Goal: Find specific page/section: Find specific page/section

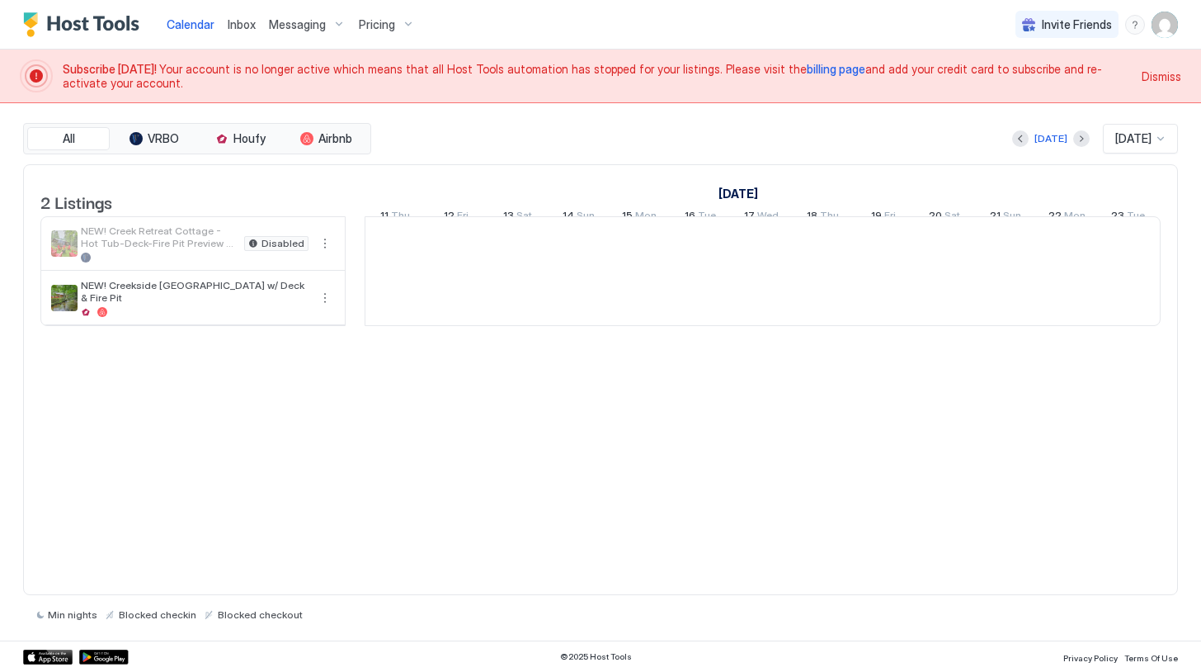
scroll to position [0, 917]
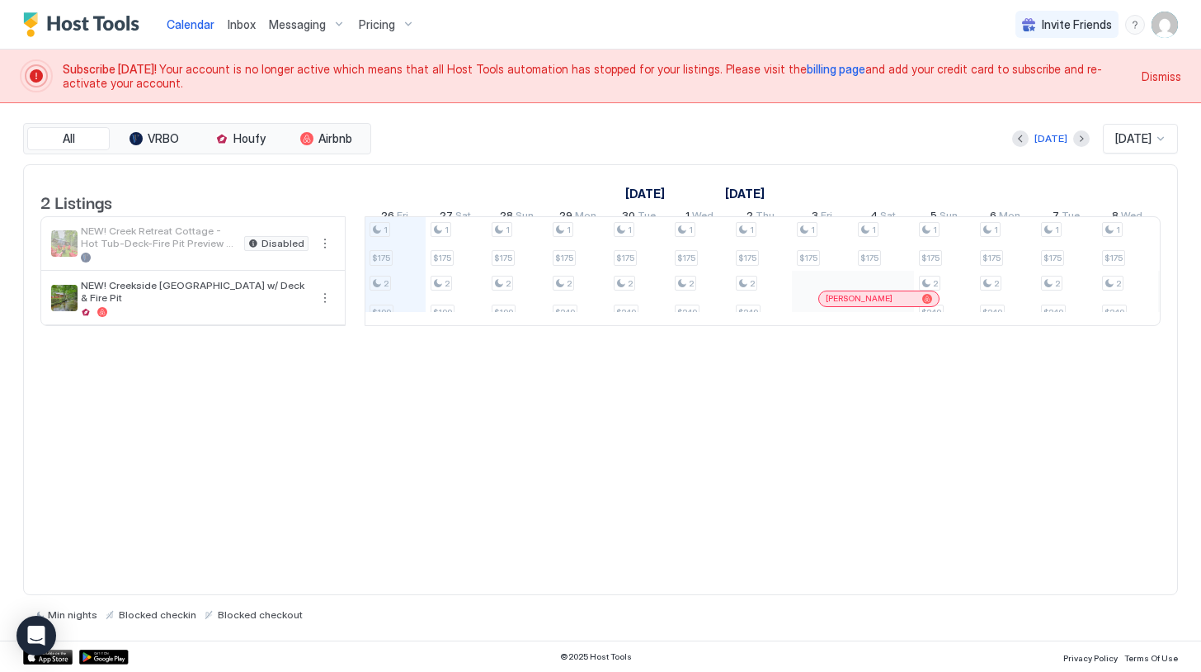
click at [807, 68] on span "billing page" at bounding box center [836, 69] width 59 height 14
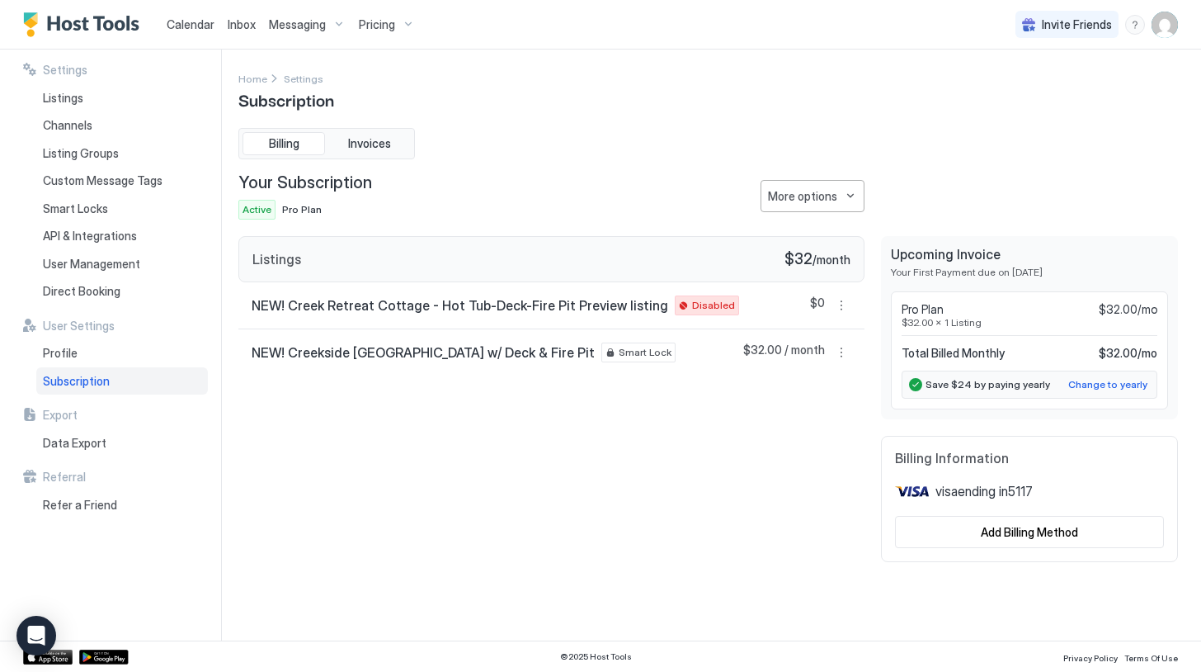
click at [278, 21] on span "Messaging" at bounding box center [297, 24] width 57 height 15
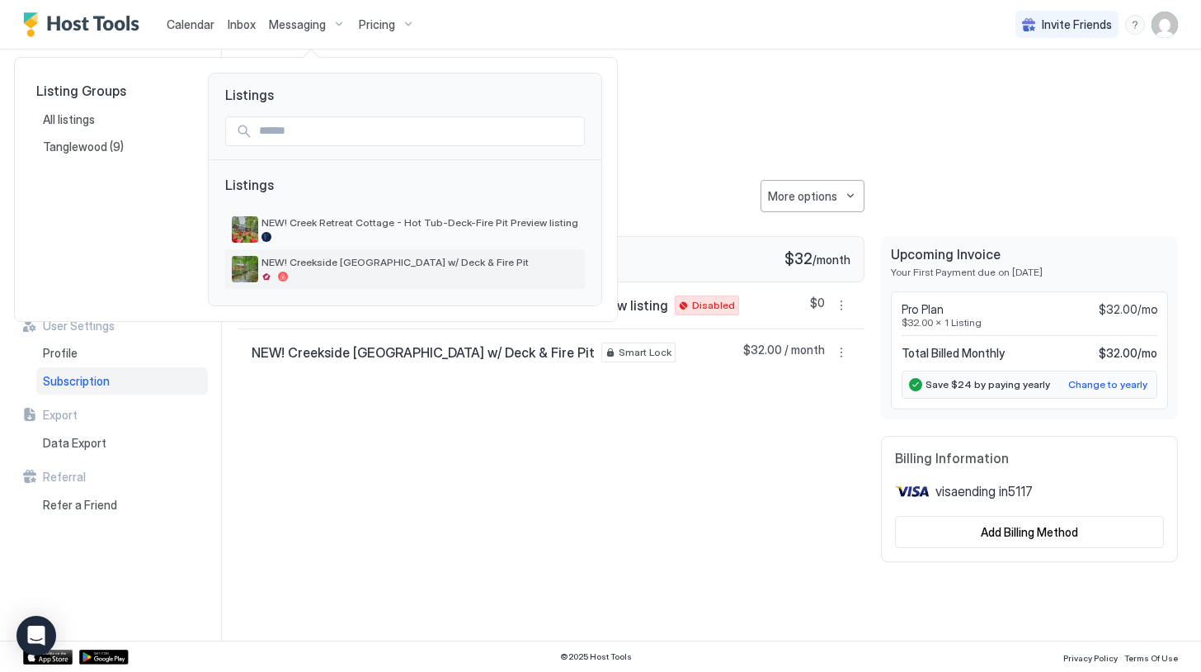
click at [323, 269] on div "NEW! Creekside [GEOGRAPHIC_DATA] w/ Deck & Fire Pit" at bounding box center [420, 269] width 317 height 26
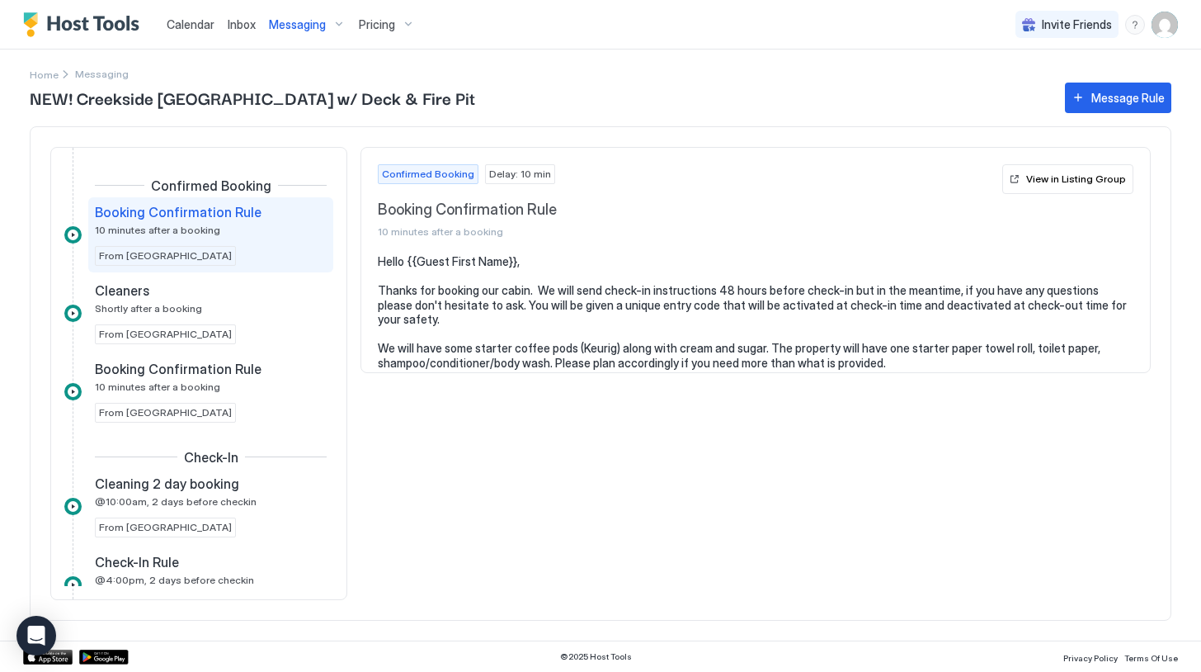
click at [191, 26] on span "Calendar" at bounding box center [191, 24] width 48 height 14
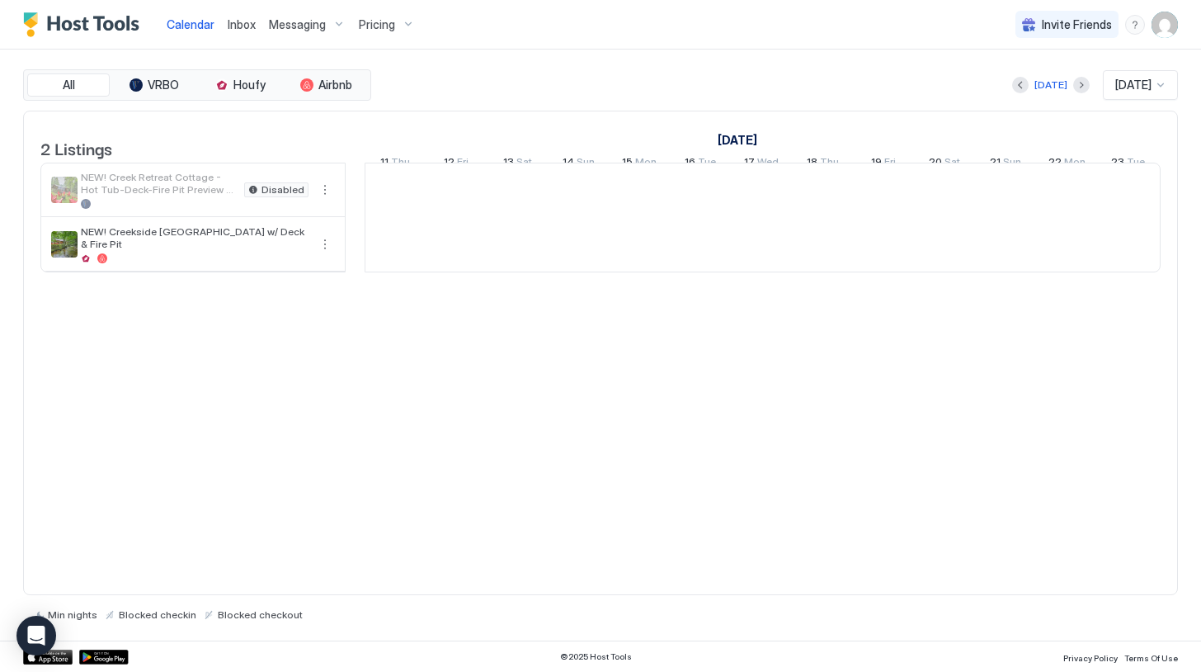
scroll to position [0, 917]
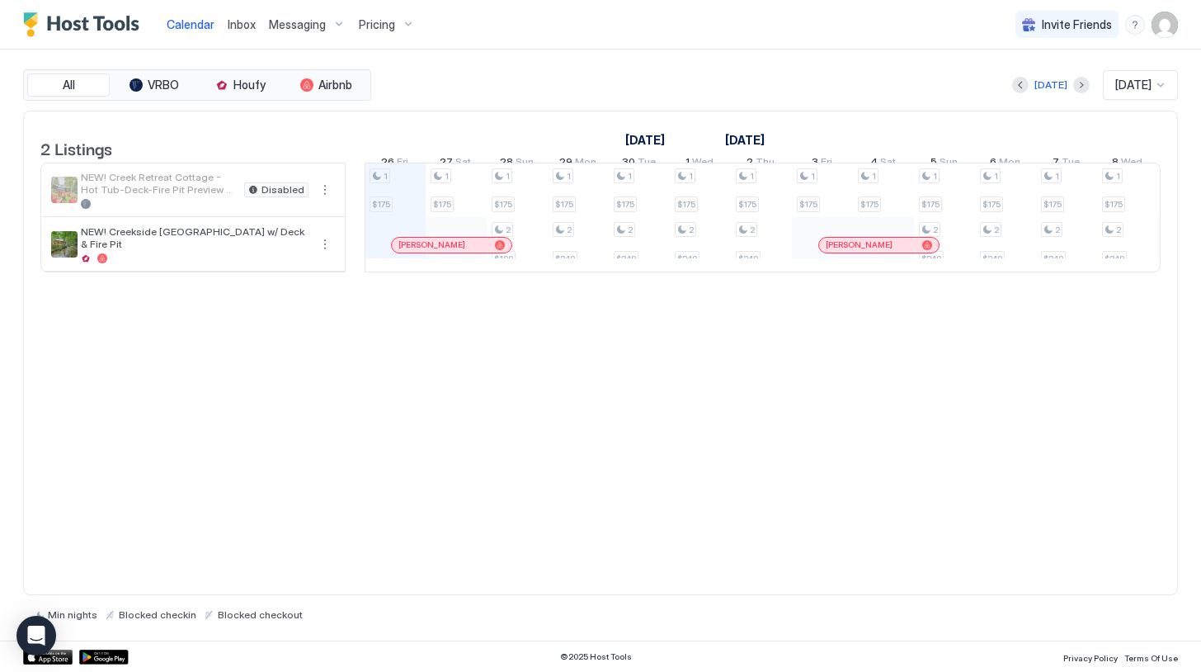
click at [328, 21] on div "Messaging" at bounding box center [307, 25] width 90 height 28
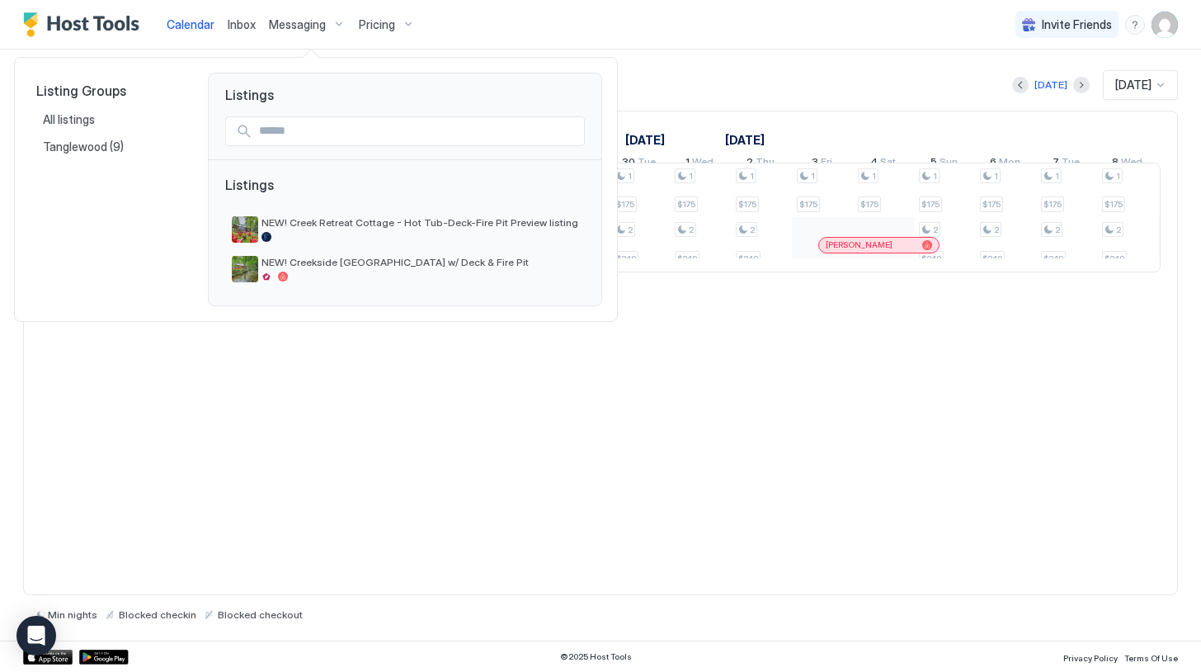
click at [546, 24] on div at bounding box center [600, 336] width 1201 height 672
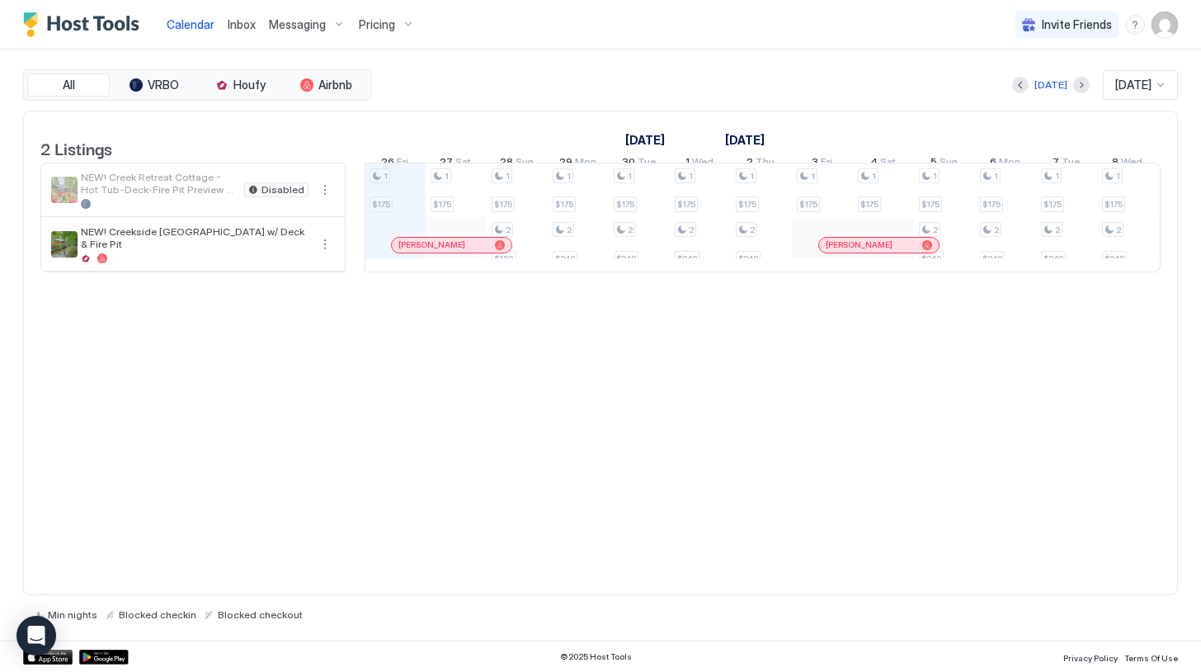
click at [312, 23] on span "Messaging" at bounding box center [297, 24] width 57 height 15
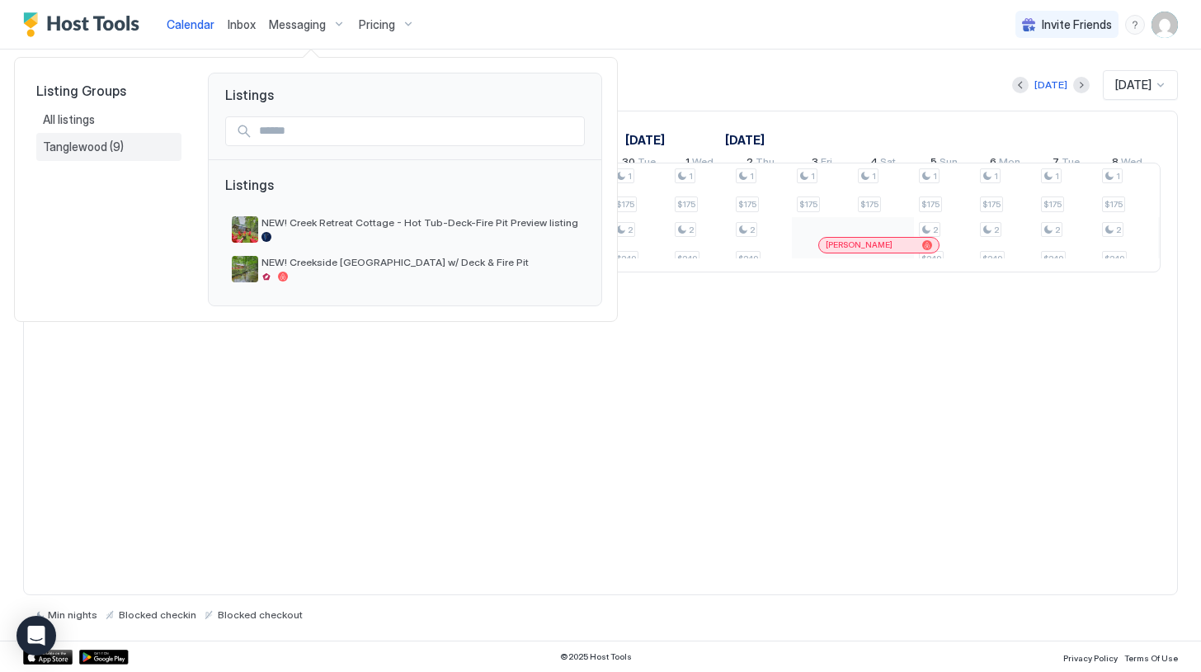
click at [97, 146] on span "Tanglewood" at bounding box center [76, 146] width 67 height 15
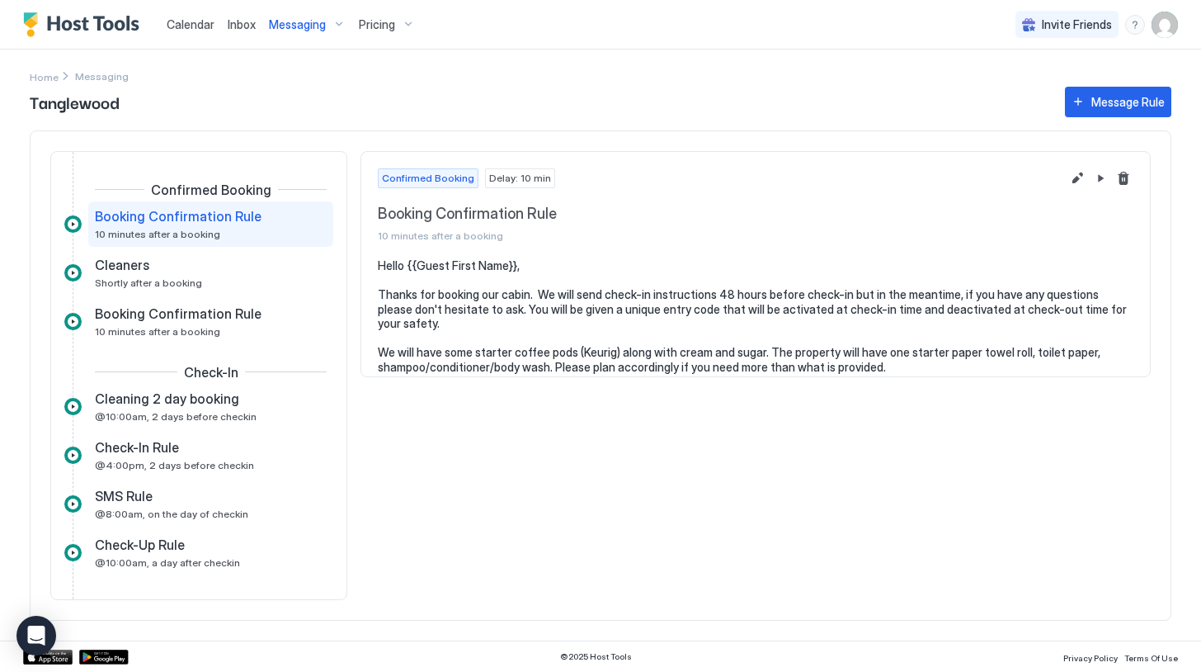
click at [200, 24] on span "Calendar" at bounding box center [191, 24] width 48 height 14
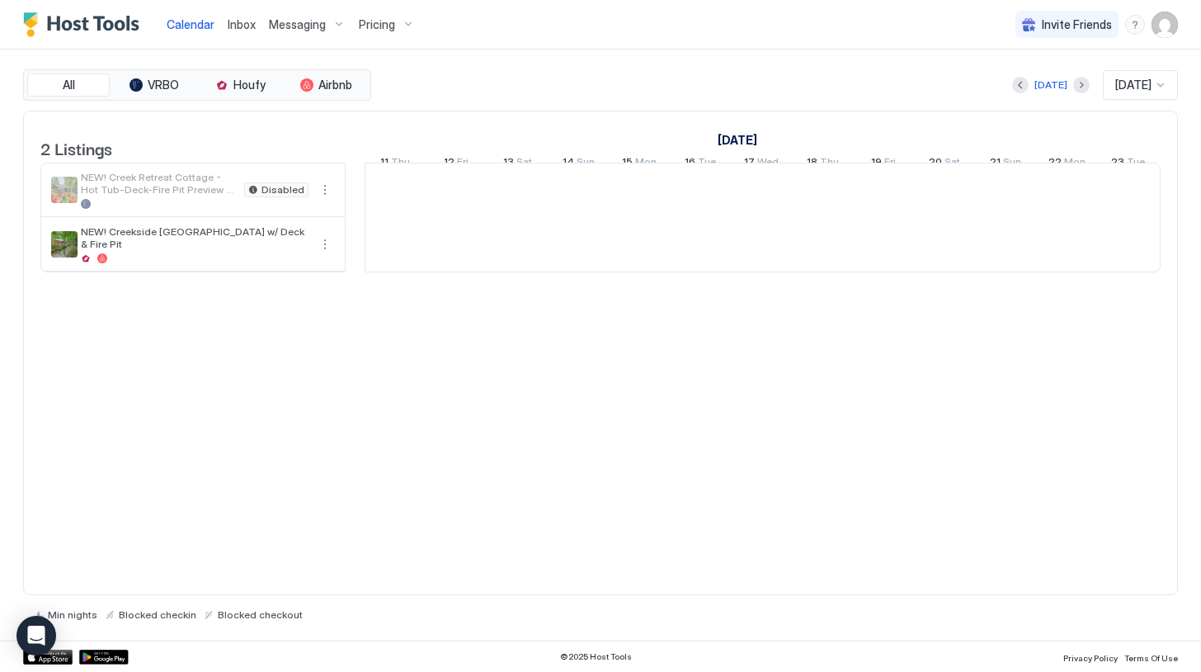
scroll to position [0, 917]
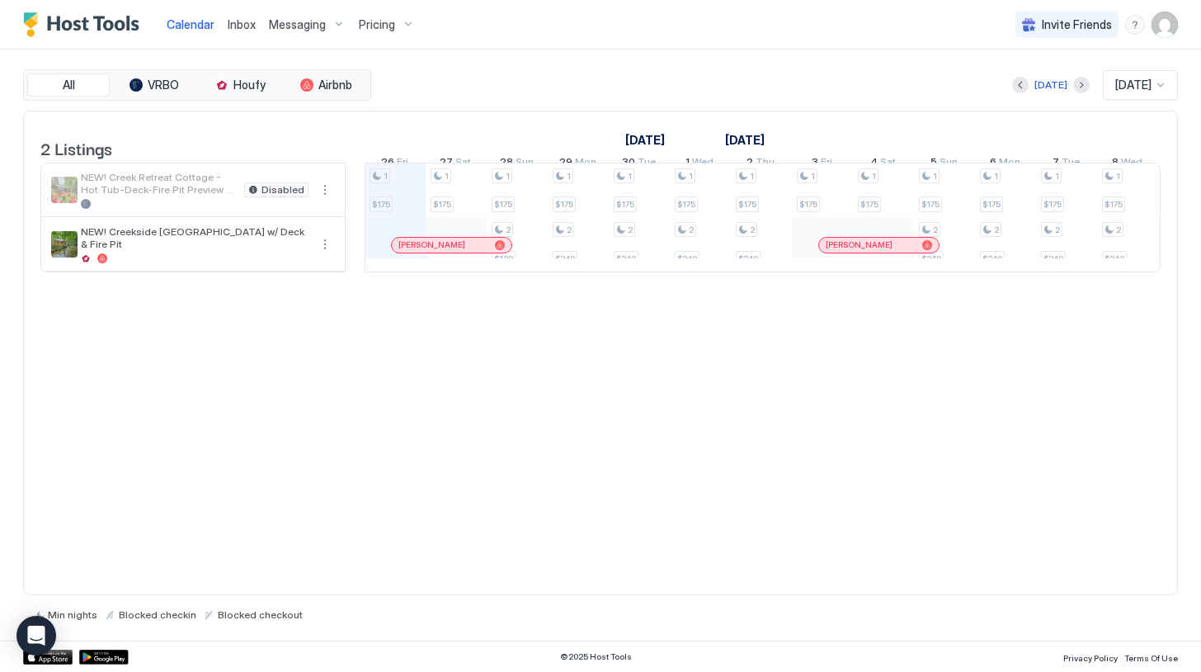
click at [463, 252] on div at bounding box center [462, 244] width 13 height 13
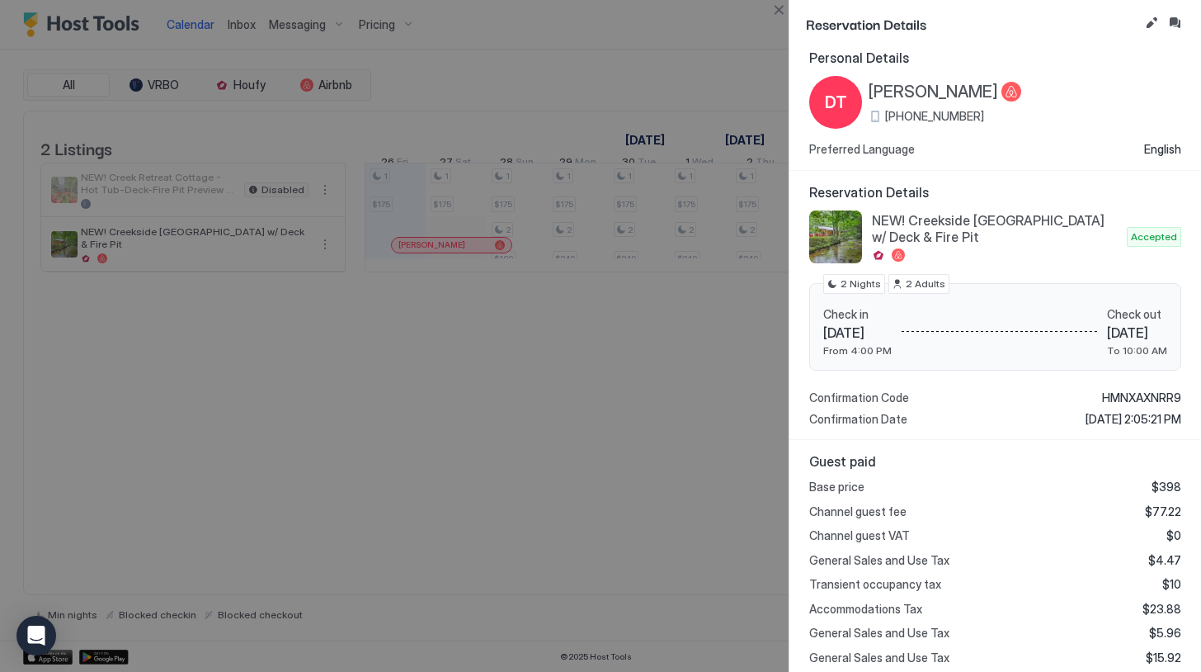
scroll to position [14, 0]
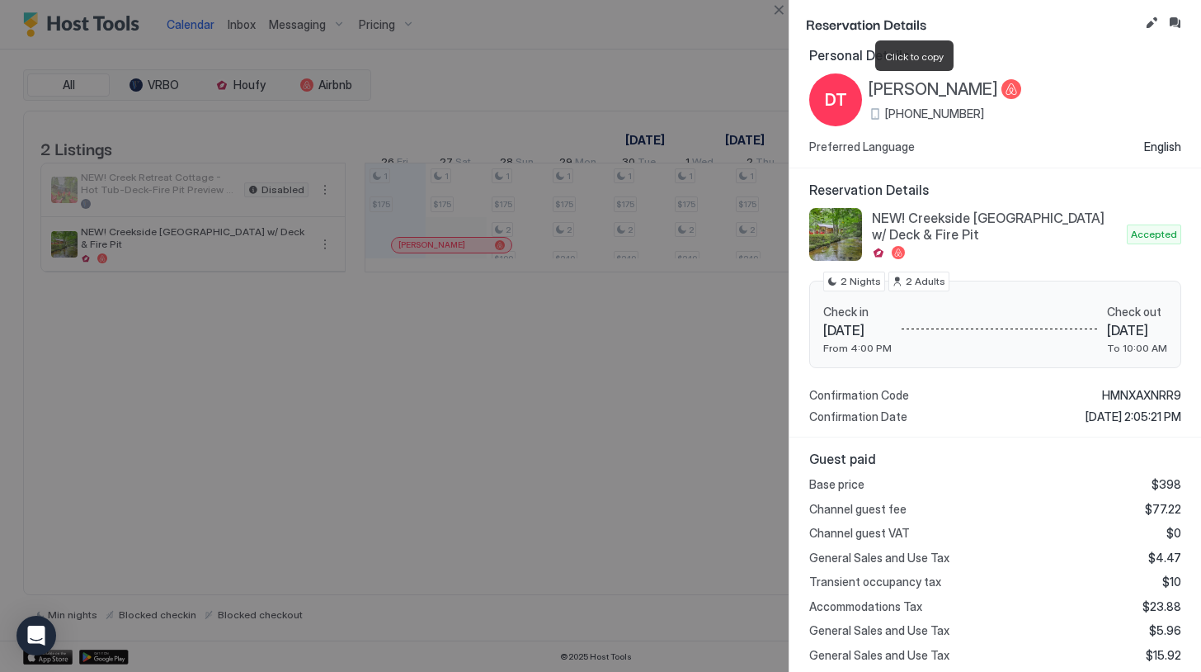
click at [880, 85] on span "[PERSON_NAME]" at bounding box center [934, 89] width 130 height 21
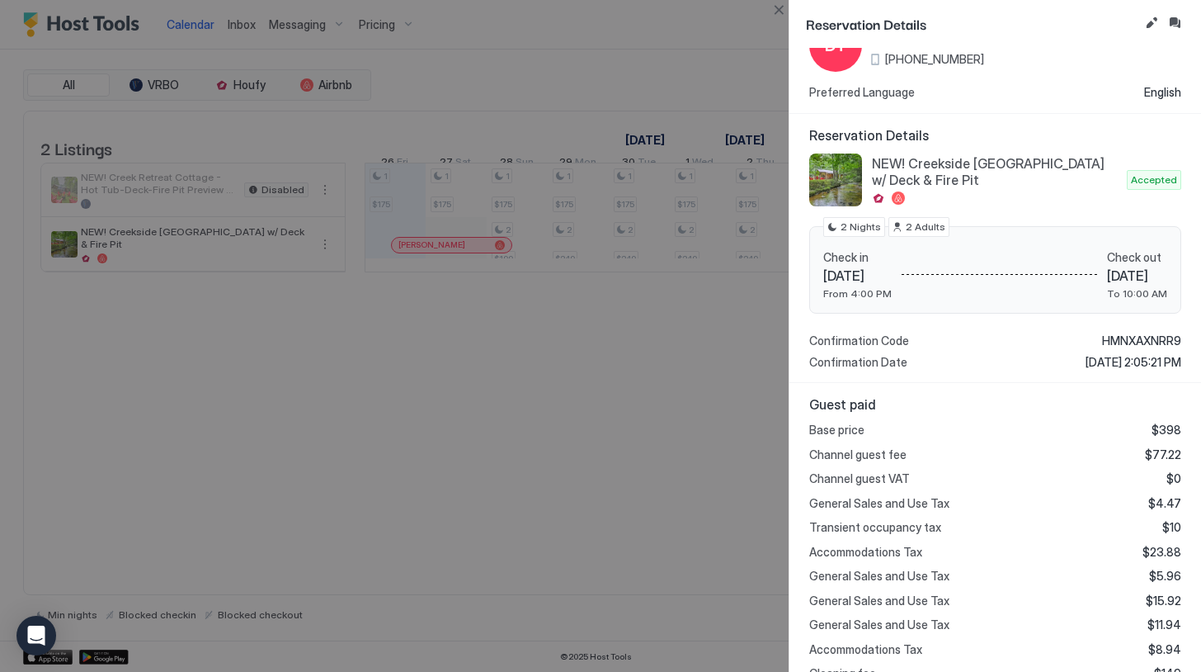
scroll to position [0, 0]
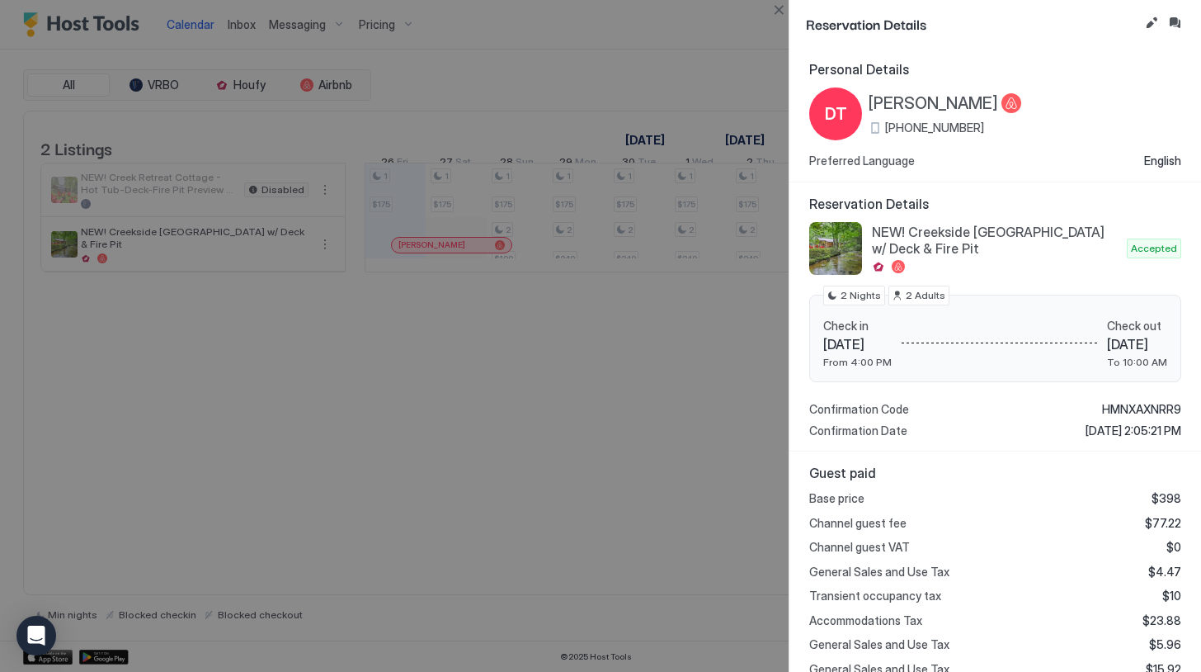
click at [781, 42] on div at bounding box center [600, 336] width 1201 height 672
click at [781, 10] on button "Close" at bounding box center [779, 10] width 20 height 20
